Goal: Use online tool/utility

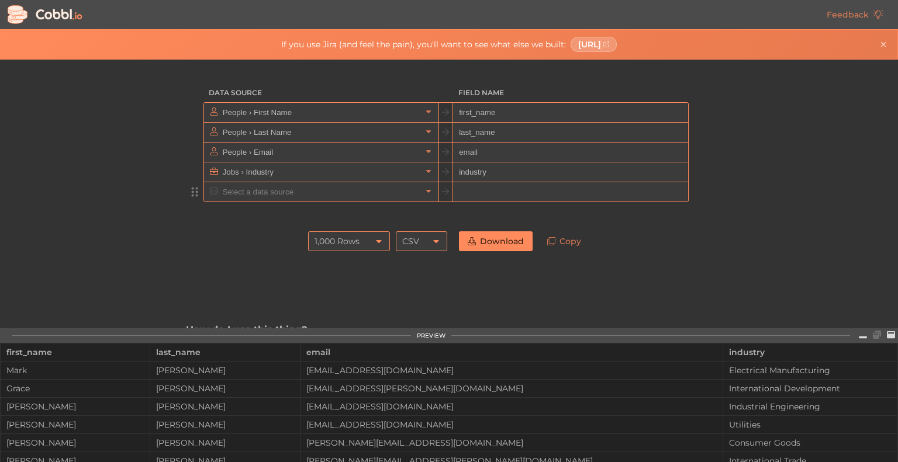
click at [374, 193] on input "text" at bounding box center [321, 191] width 202 height 19
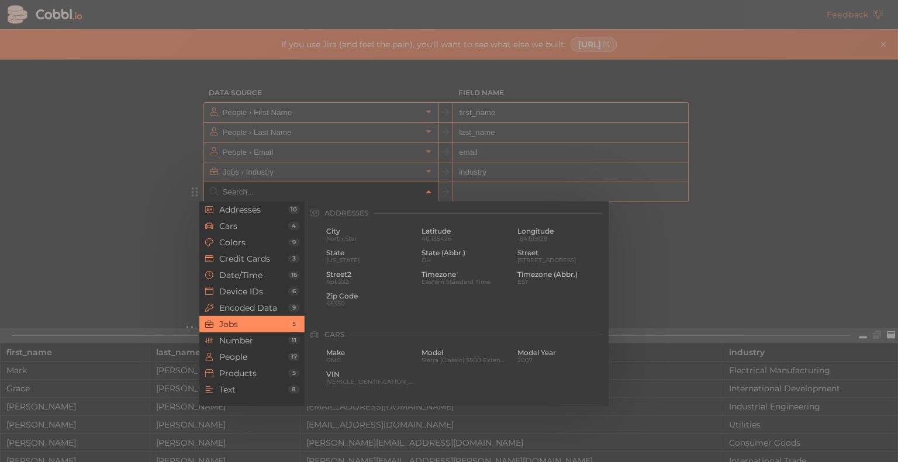
scroll to position [701, 0]
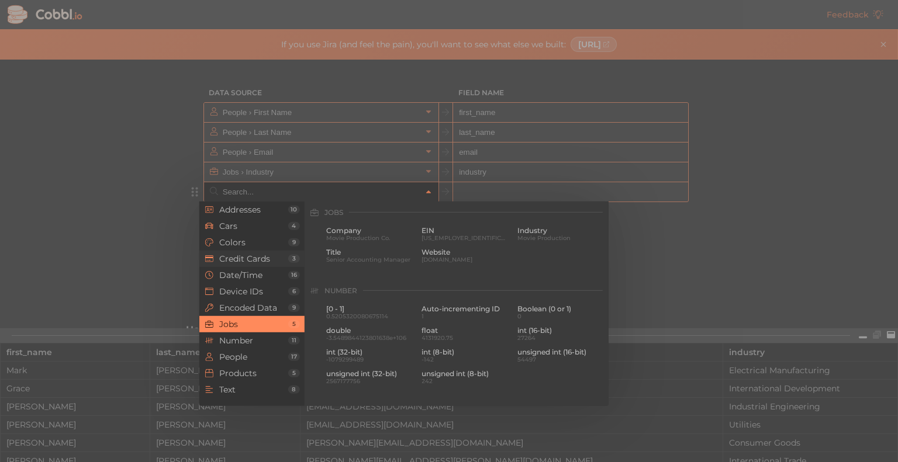
click at [265, 259] on span "Credit Cards" at bounding box center [253, 258] width 69 height 9
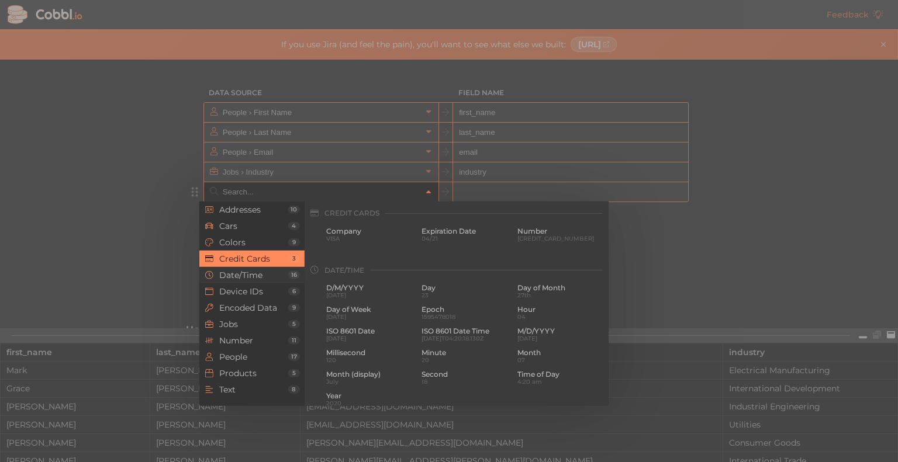
click at [262, 277] on span "Date/Time" at bounding box center [253, 275] width 69 height 9
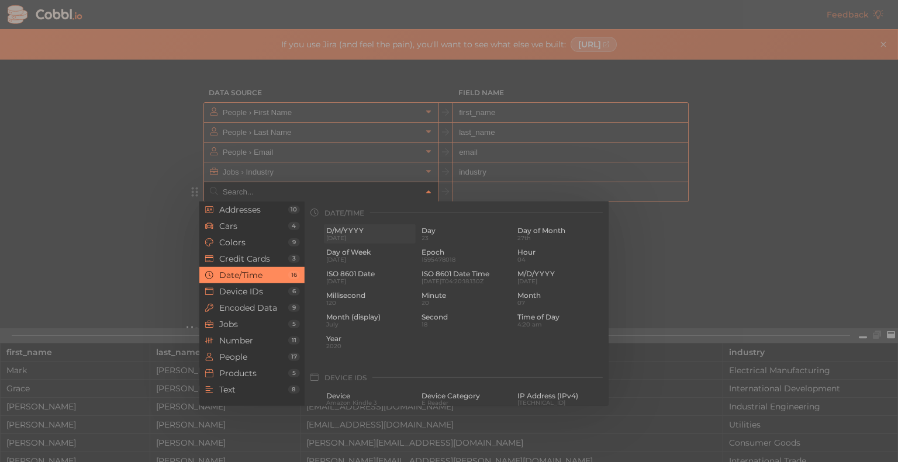
click at [372, 241] on span "[DATE]" at bounding box center [369, 238] width 87 height 6
type input "Date/Time › D/M/YYYY"
type input "d/m/yyyy"
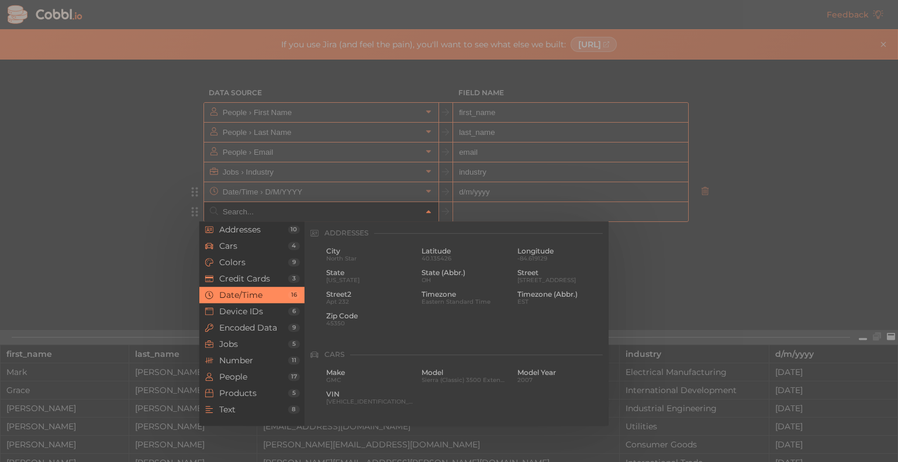
click at [275, 215] on input "text" at bounding box center [321, 211] width 202 height 19
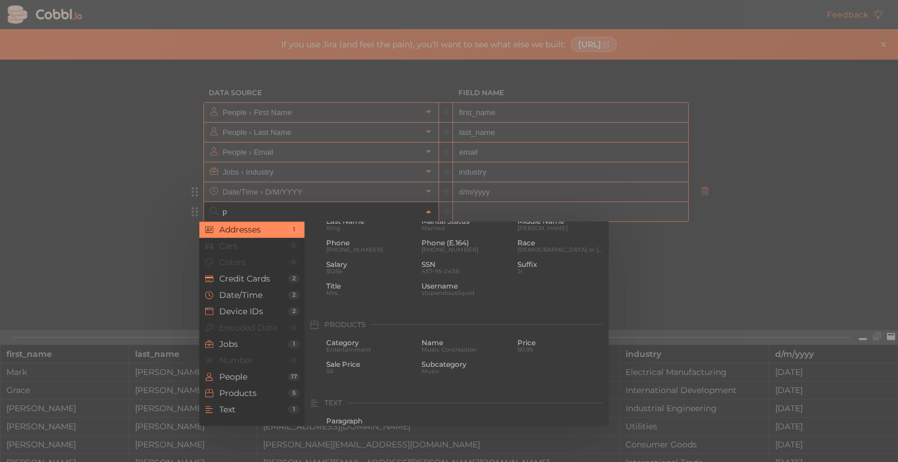
scroll to position [0, 0]
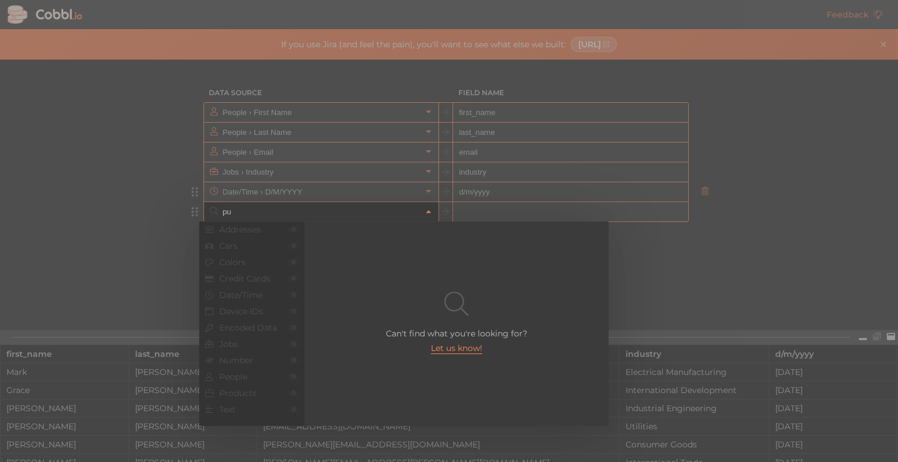
type input "p"
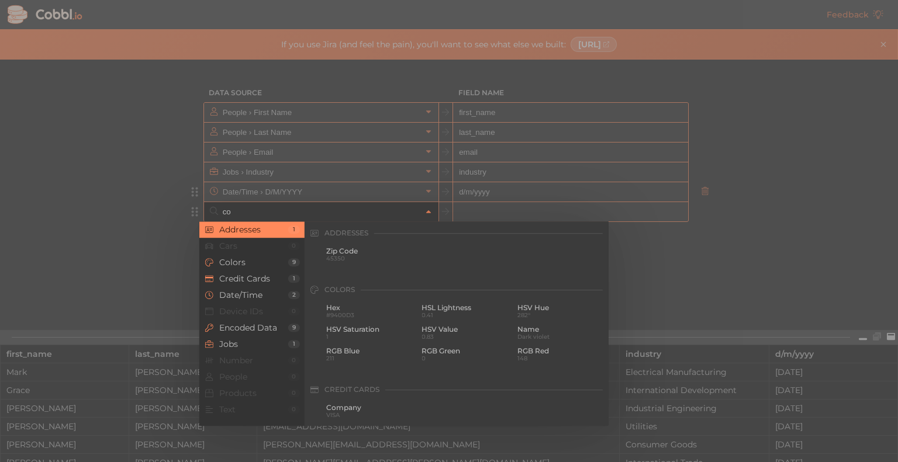
type input "c"
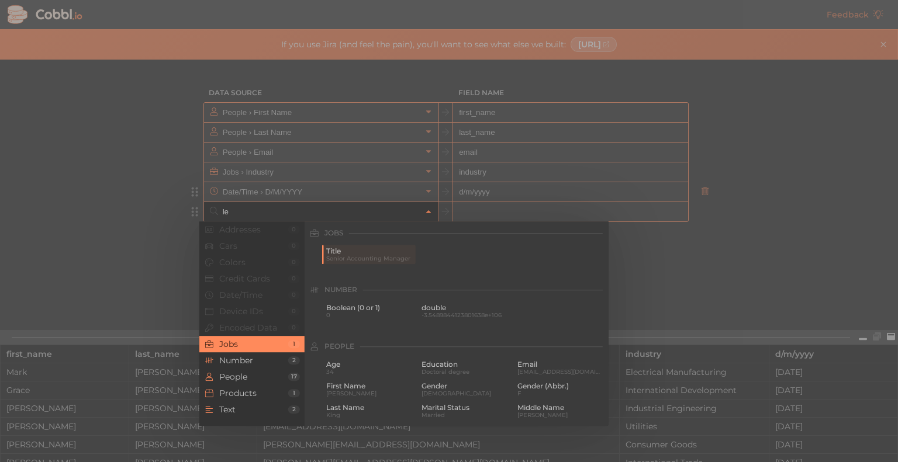
type input "l"
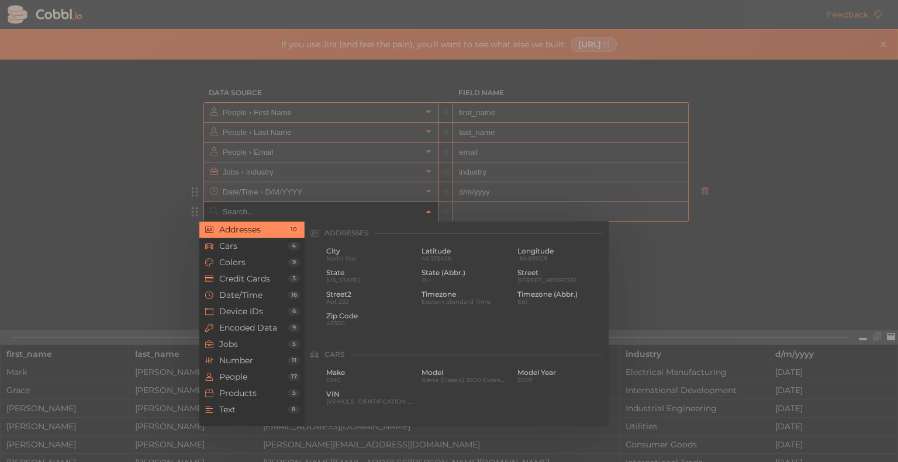
click at [46, 145] on div at bounding box center [449, 231] width 898 height 462
